Goal: Information Seeking & Learning: Learn about a topic

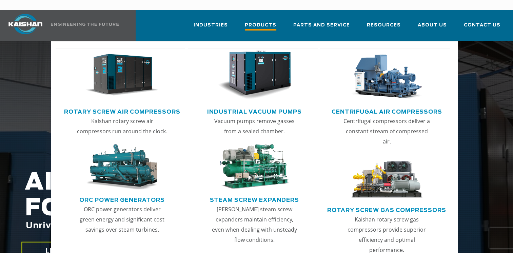
click at [271, 21] on span "Products" at bounding box center [261, 25] width 32 height 9
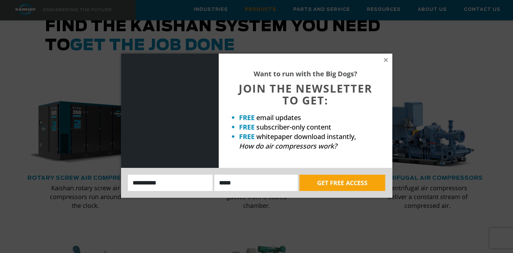
scroll to position [368, 0]
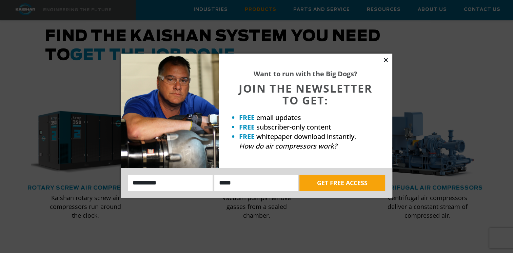
click at [385, 58] on icon at bounding box center [386, 60] width 6 height 6
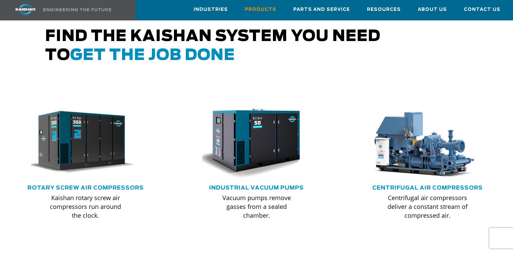
click at [88, 173] on div ".path{fill:none;stroke:#333;stroke-miterlimit:10;stroke-width:1.5px;}" at bounding box center [85, 145] width 117 height 78
click at [104, 185] on link "Rotary Screw Air Compressors" at bounding box center [85, 187] width 116 height 5
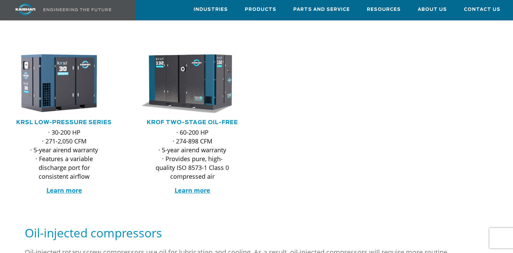
scroll to position [306, 0]
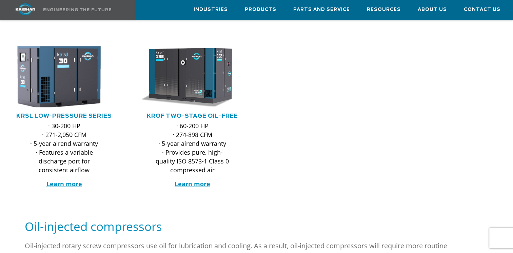
click at [63, 87] on img at bounding box center [58, 76] width 117 height 67
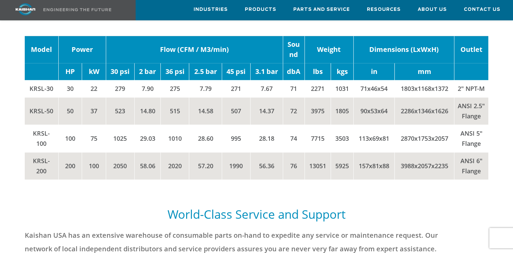
scroll to position [1020, 0]
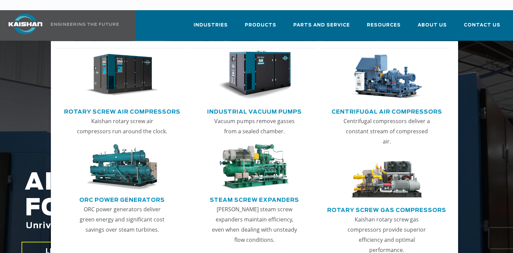
click at [138, 106] on link "Rotary Screw Air Compressors" at bounding box center [122, 111] width 116 height 10
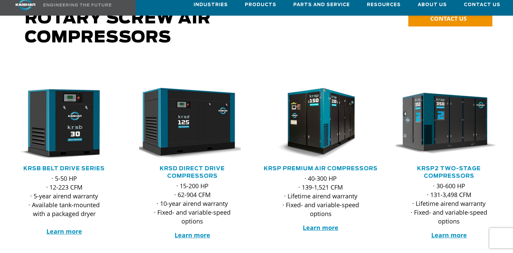
scroll to position [90, 0]
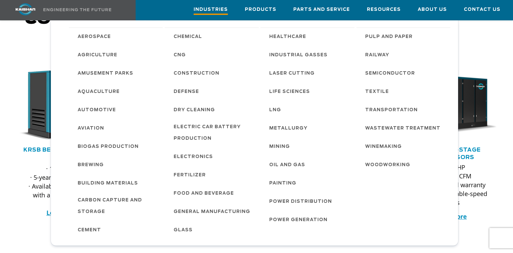
click at [226, 9] on span "Industries" at bounding box center [211, 10] width 34 height 9
